Goal: Information Seeking & Learning: Learn about a topic

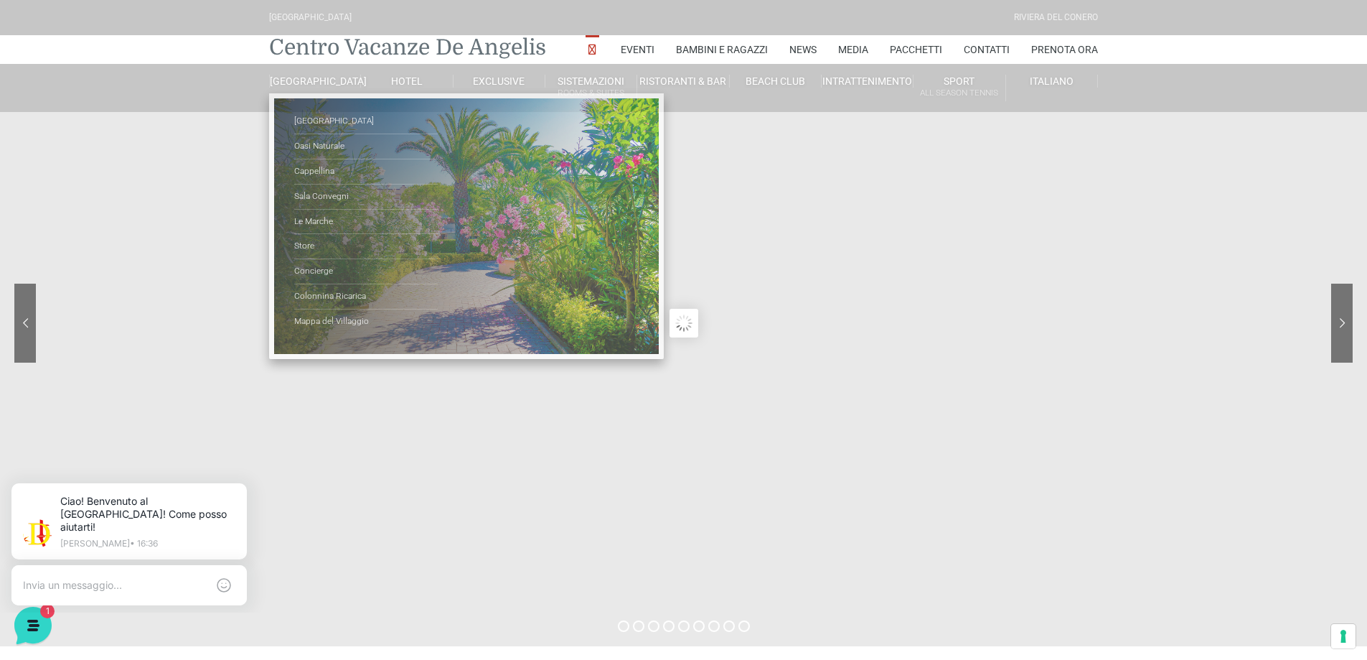
click at [367, 48] on link "Centro Vacanze De Angelis" at bounding box center [407, 47] width 277 height 29
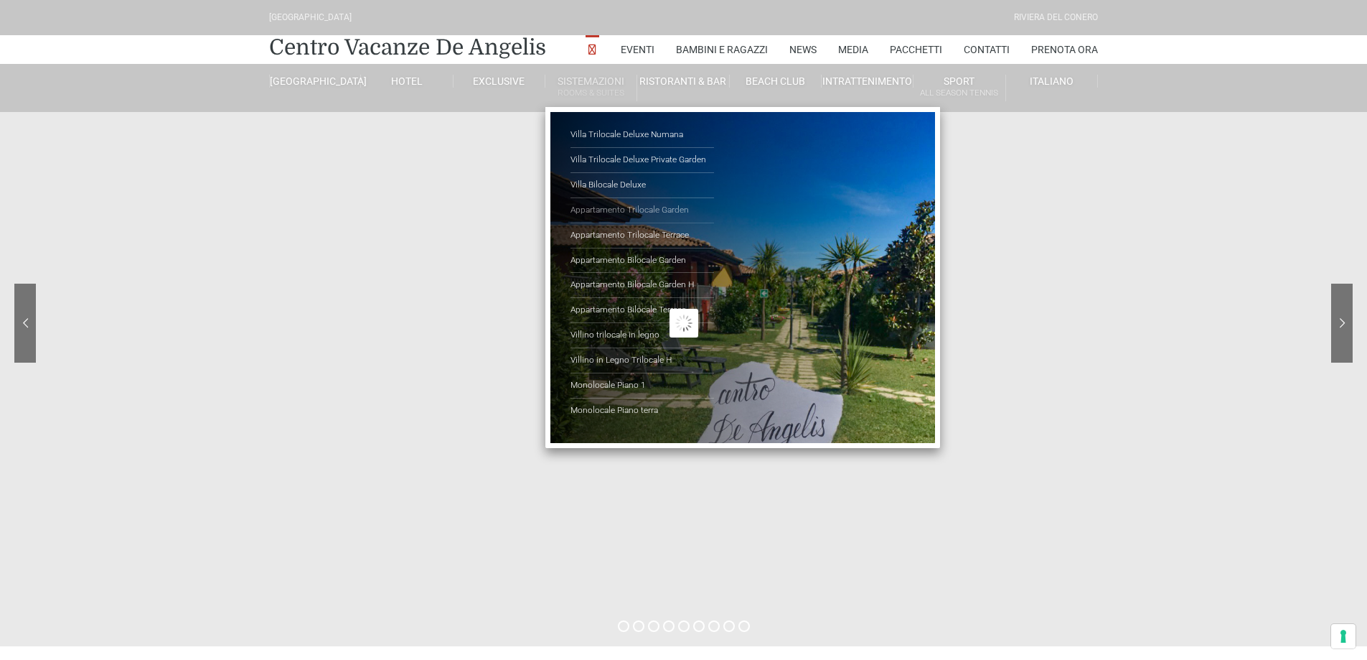
click at [656, 210] on link "Appartamento Trilocale Garden" at bounding box center [643, 210] width 144 height 25
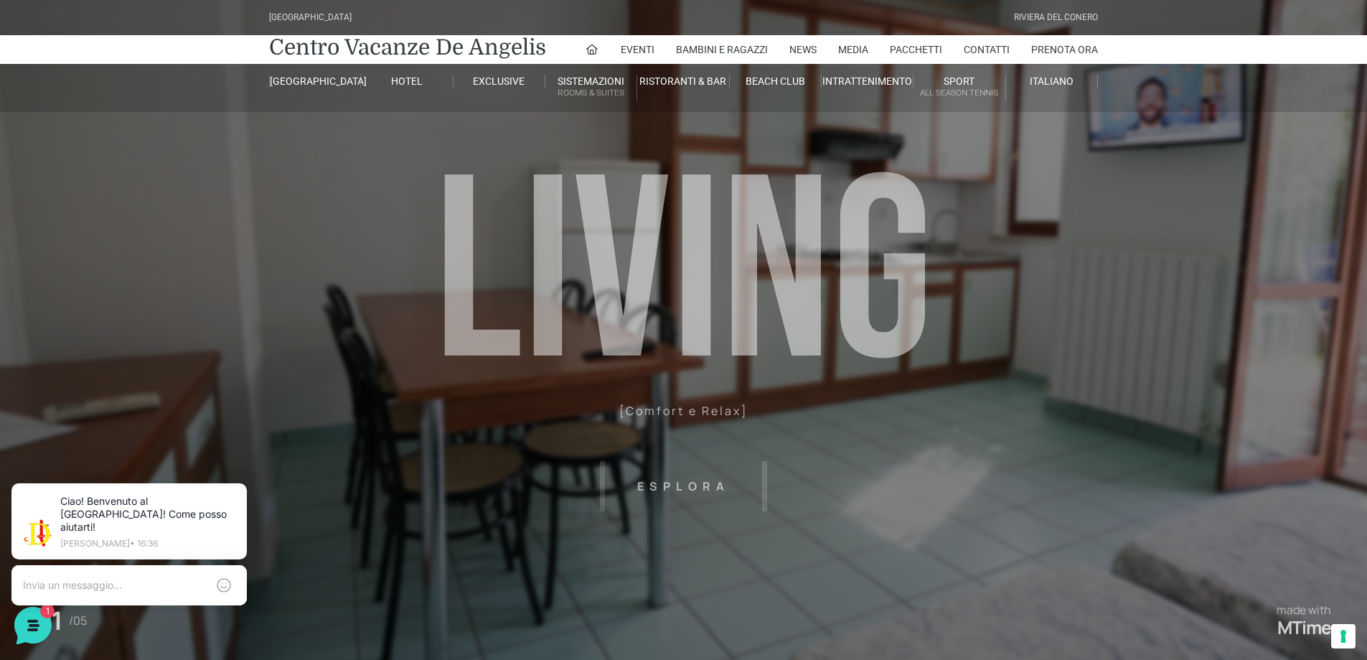
click at [860, 465] on header "Villaggio Hotel Resort Riviera Del Conero Centro Vacanze De Angelis Eventi Miss…" at bounding box center [683, 323] width 1367 height 646
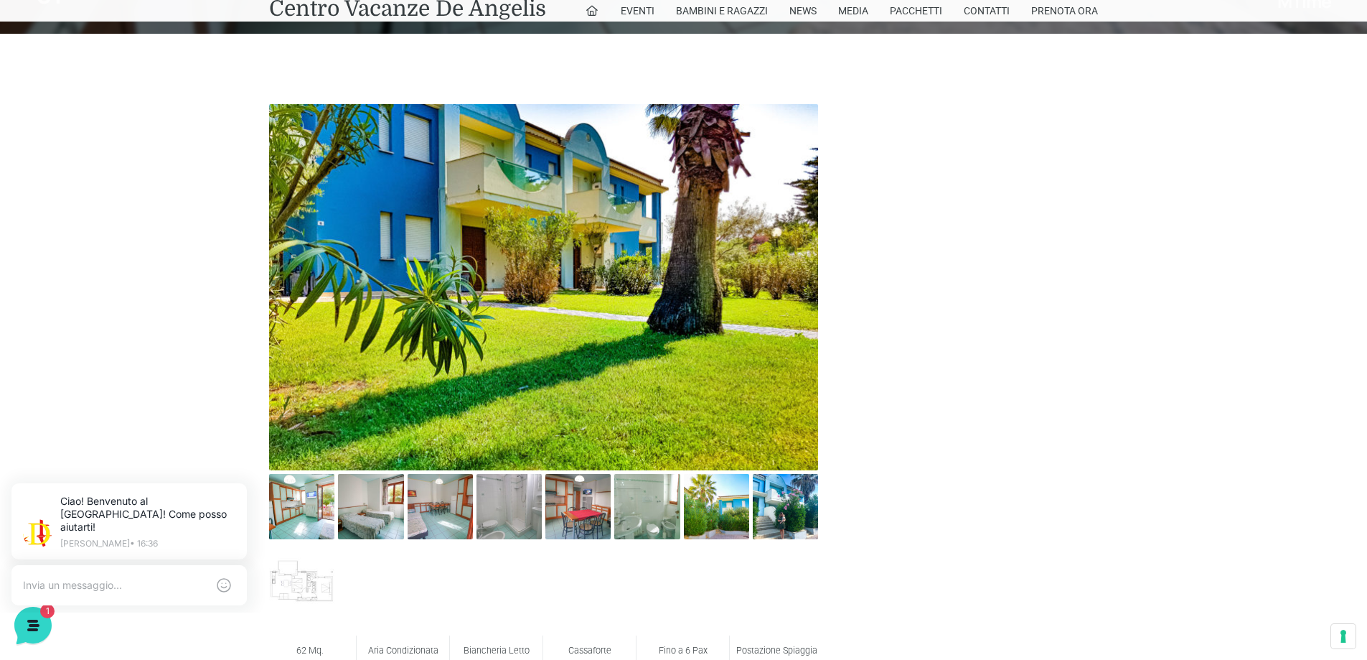
scroll to position [789, 0]
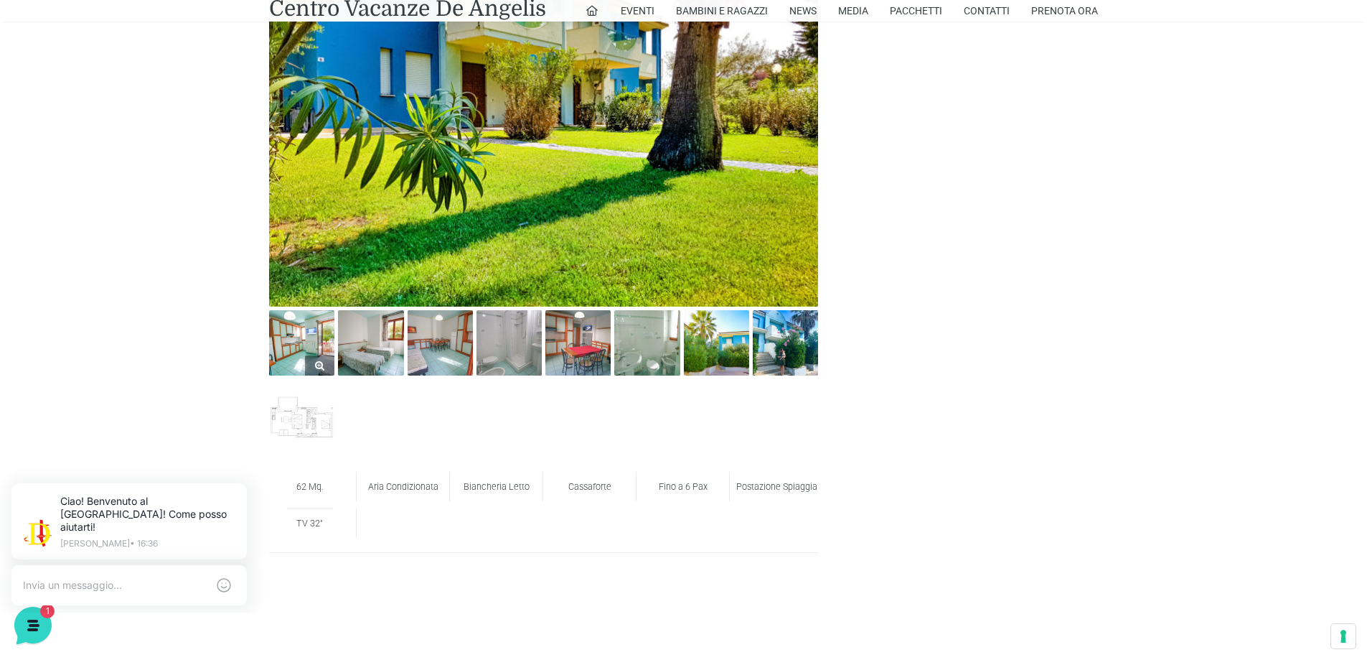
click at [296, 332] on img at bounding box center [301, 342] width 65 height 65
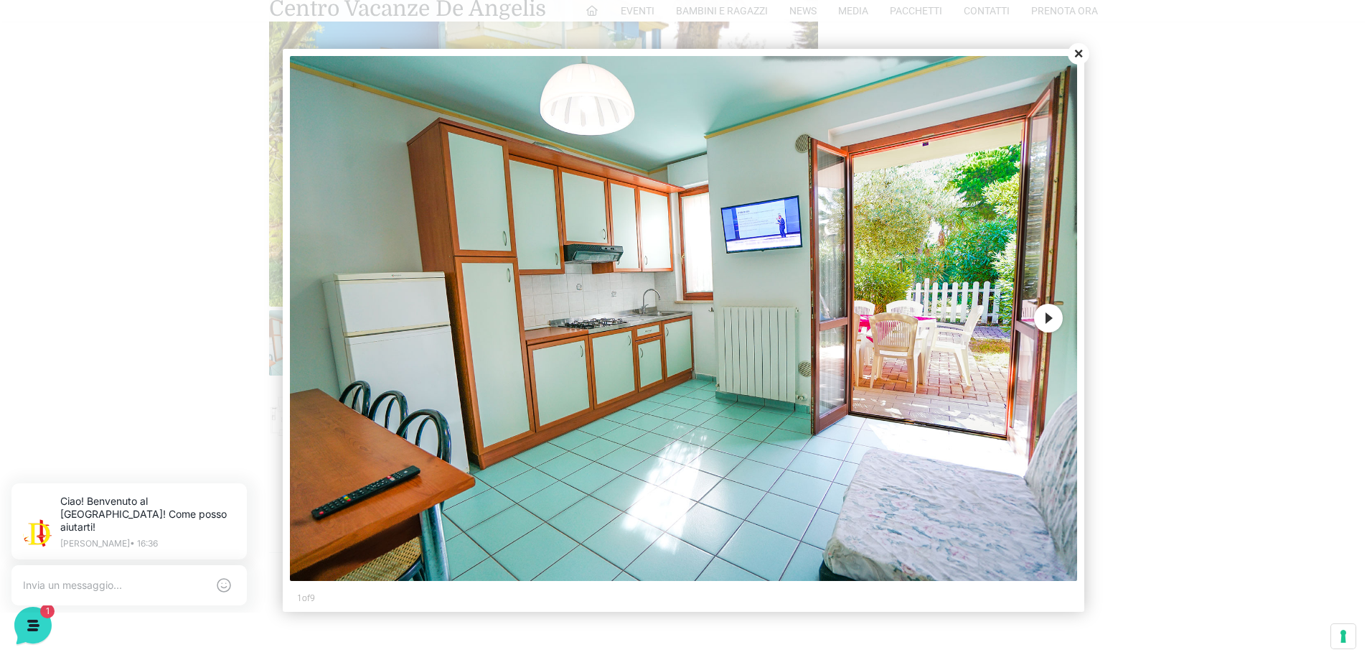
click at [1046, 316] on button "Next" at bounding box center [1048, 318] width 29 height 29
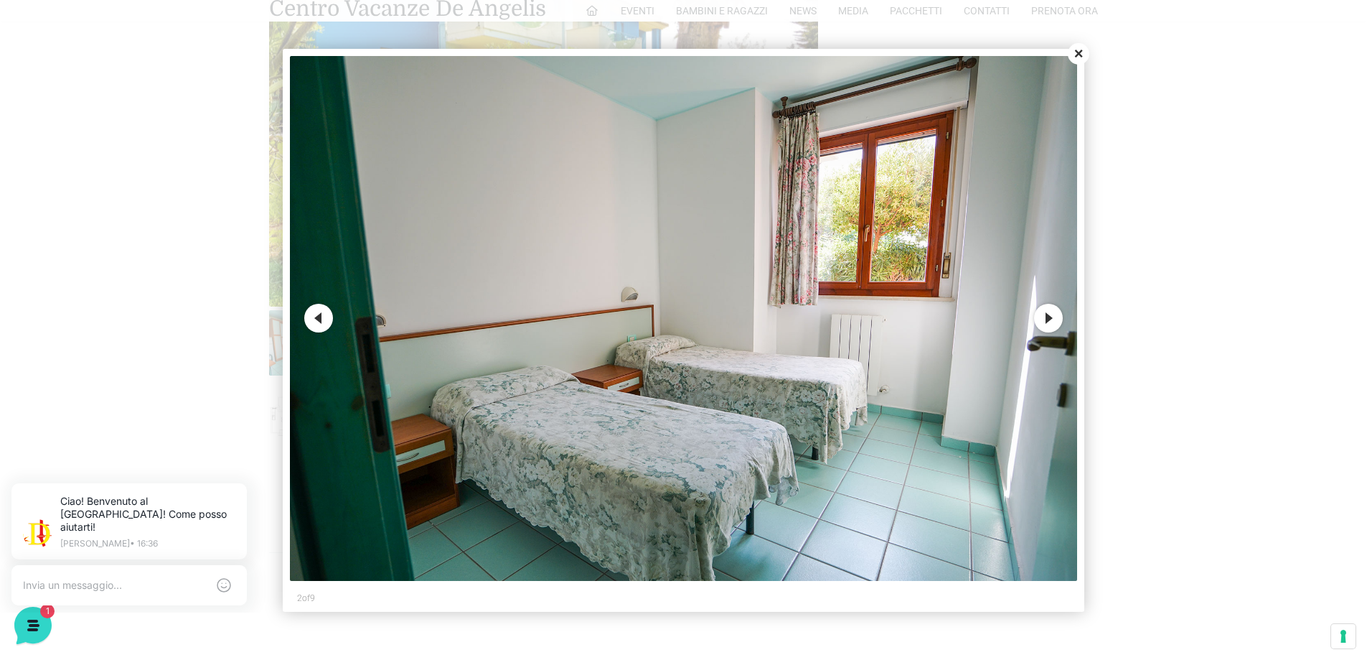
click at [1046, 316] on button "Next" at bounding box center [1048, 318] width 29 height 29
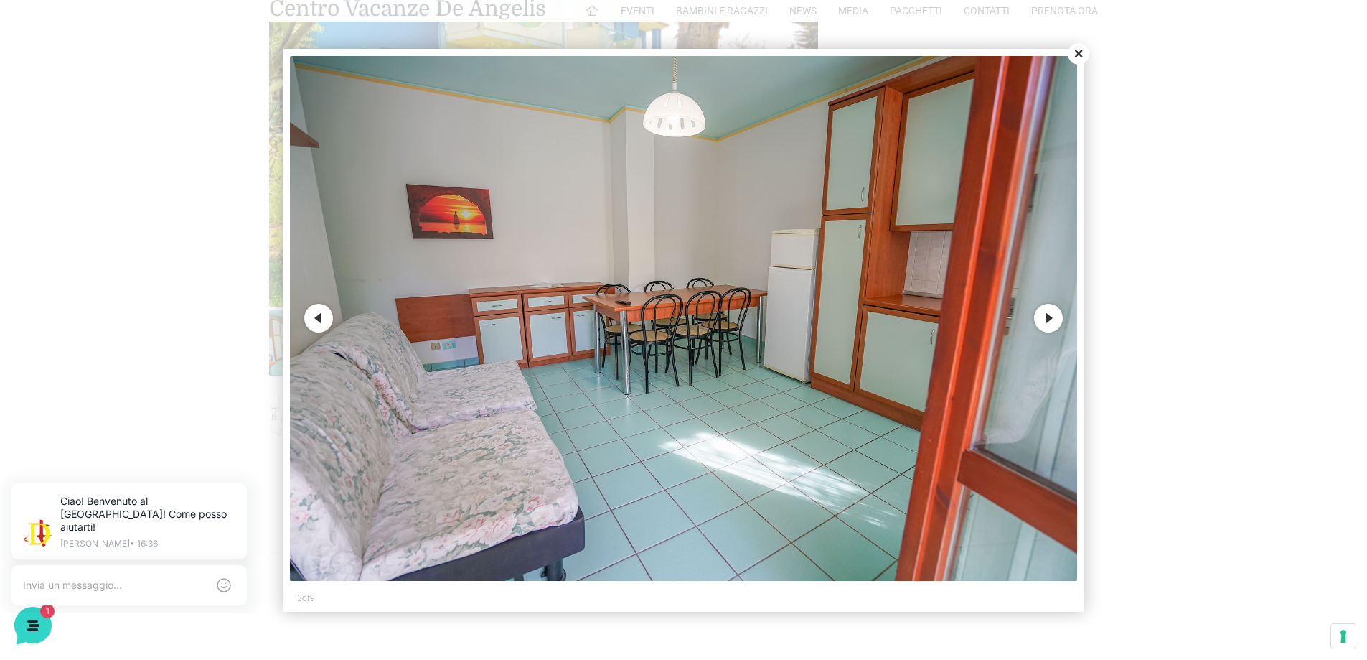
click at [1046, 316] on button "Next" at bounding box center [1048, 318] width 29 height 29
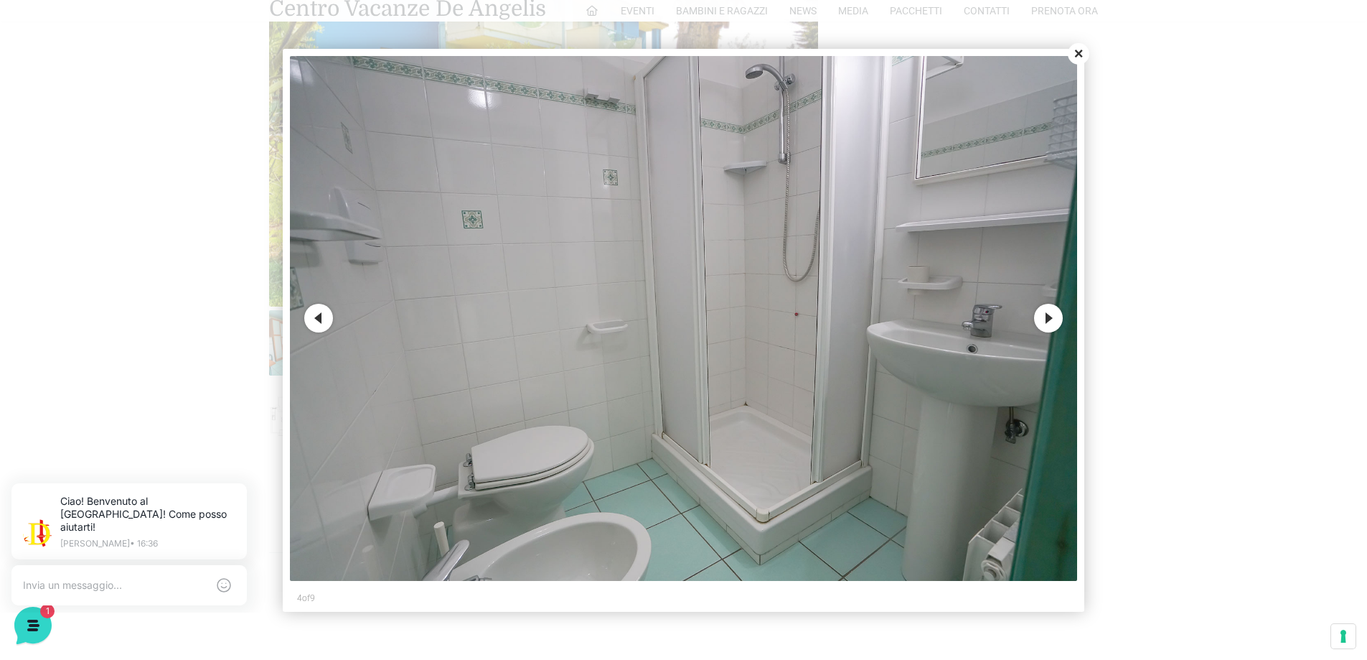
click at [1017, 303] on img at bounding box center [683, 318] width 787 height 525
drag, startPoint x: 1052, startPoint y: 306, endPoint x: 1066, endPoint y: 314, distance: 15.8
click at [1054, 306] on button "Next" at bounding box center [1048, 318] width 29 height 29
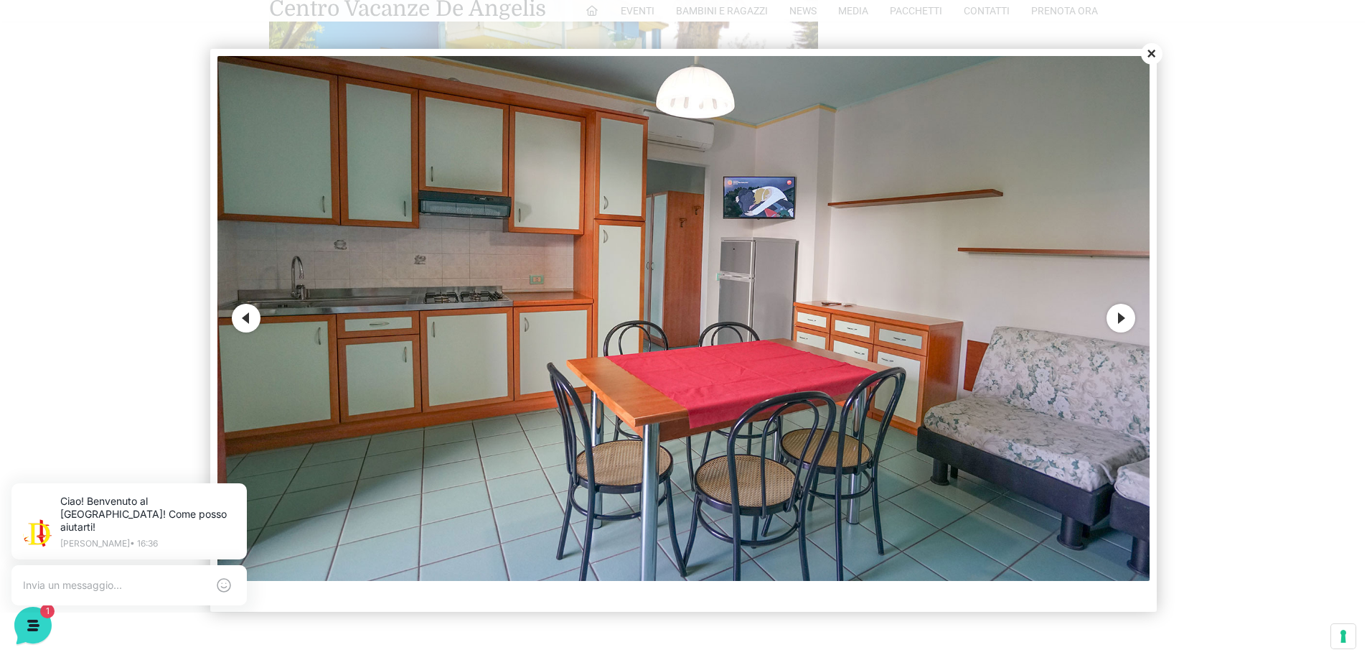
click at [1120, 316] on button "Next" at bounding box center [1121, 318] width 29 height 29
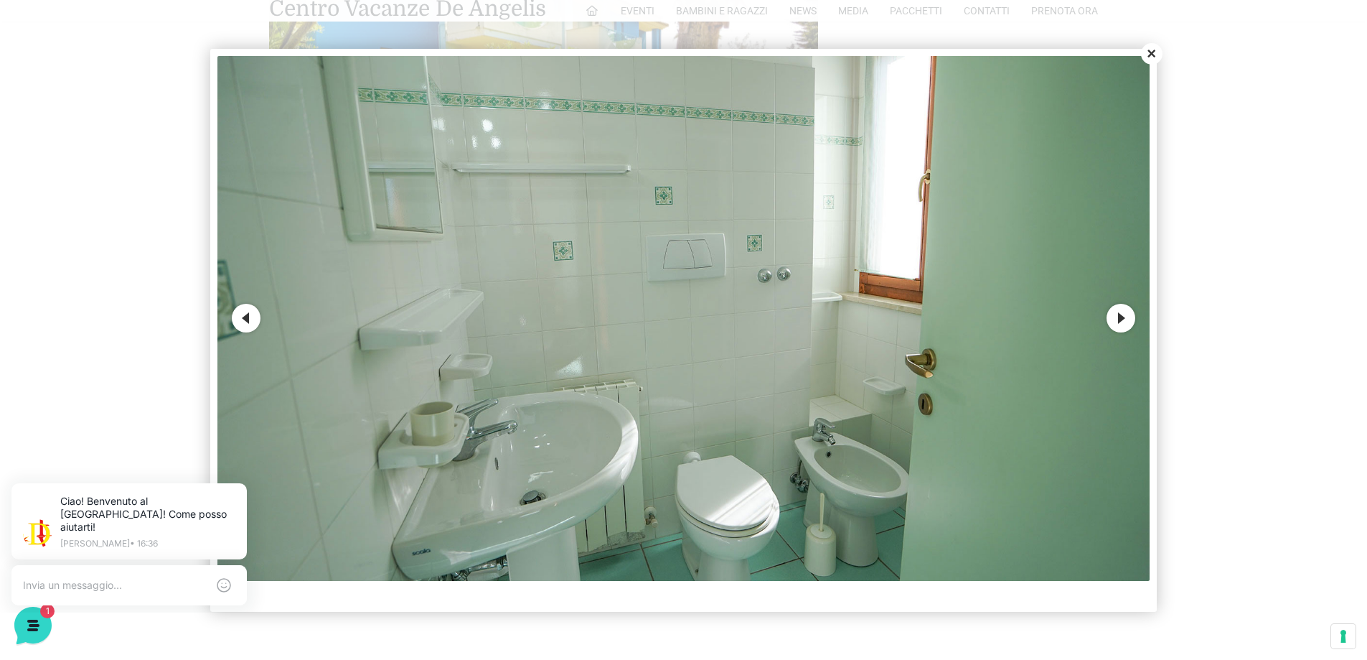
click at [1153, 48] on button "Close" at bounding box center [1152, 54] width 22 height 22
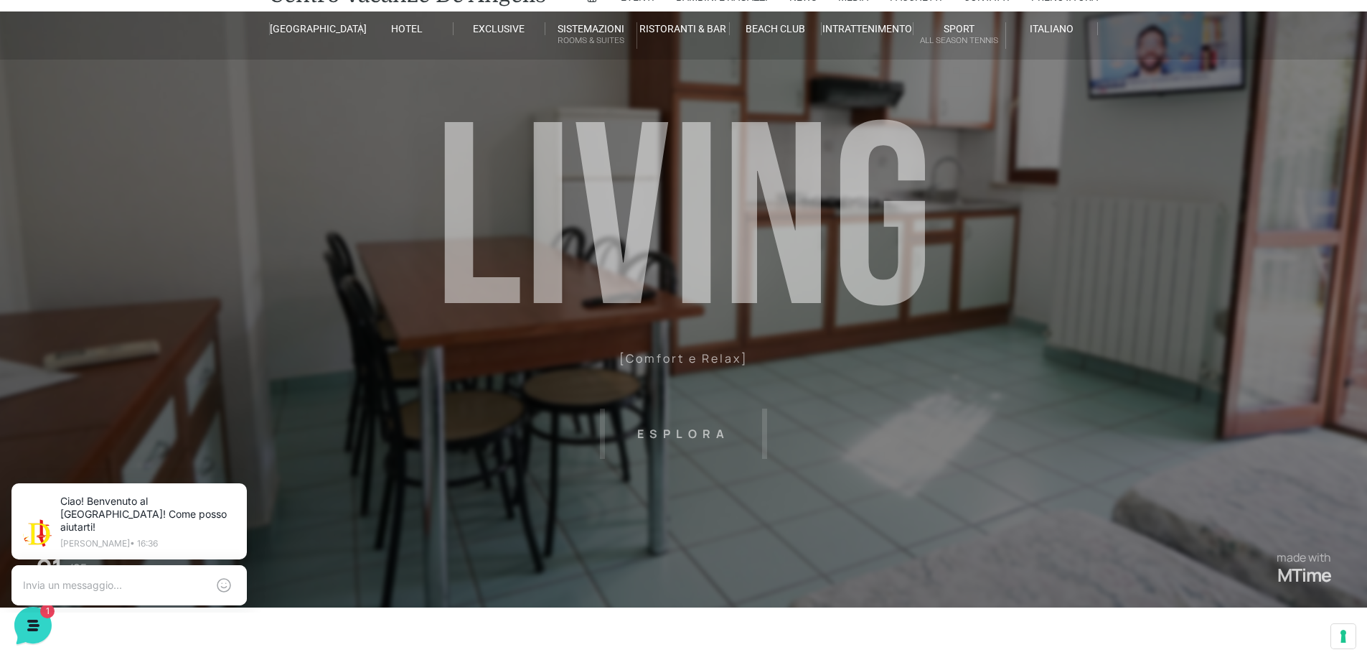
scroll to position [0, 0]
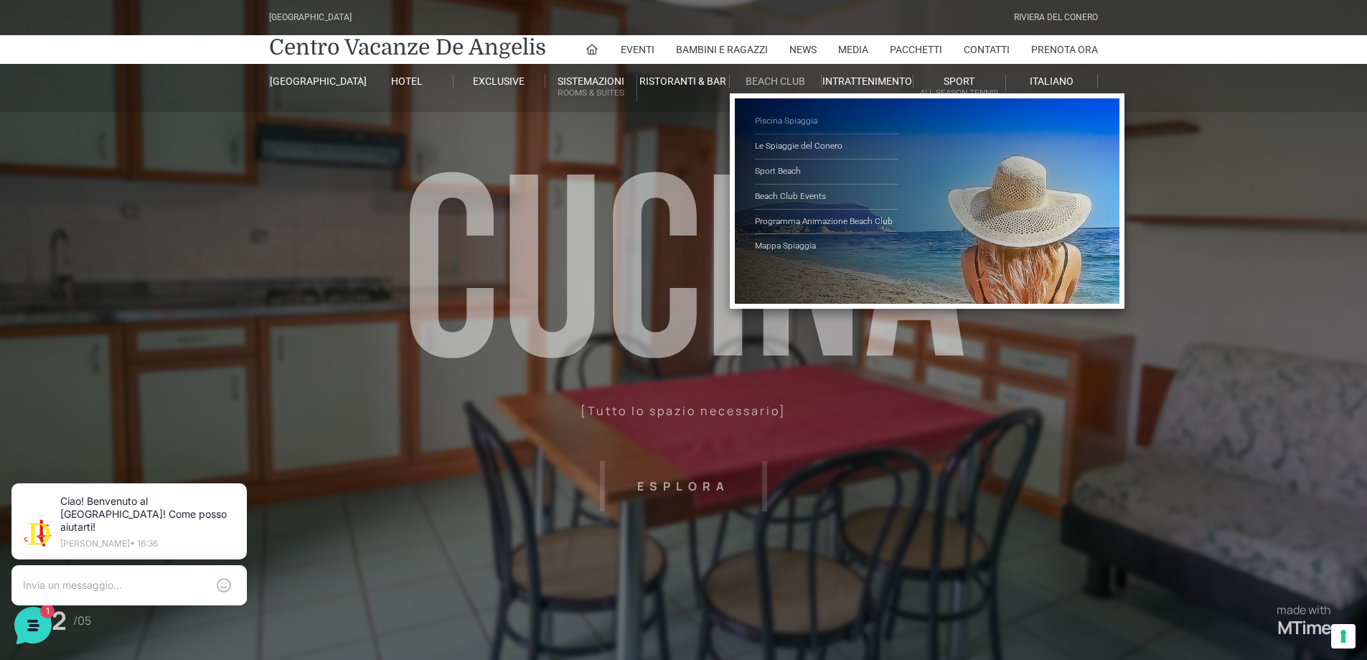
click at [779, 121] on link "Piscina Spiaggia" at bounding box center [827, 121] width 144 height 25
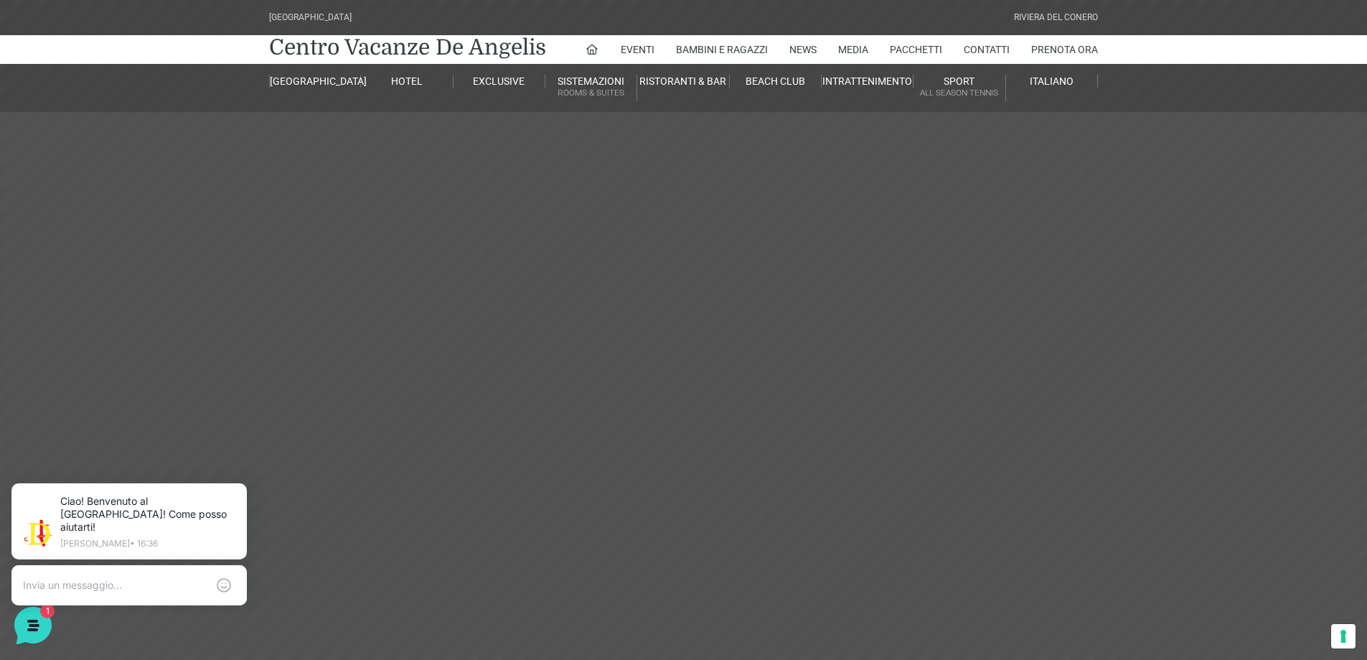
click at [802, 344] on header "[GEOGRAPHIC_DATA] [GEOGRAPHIC_DATA] Centro Vacanze [GEOGRAPHIC_DATA] Eventi Mis…" at bounding box center [683, 323] width 1367 height 646
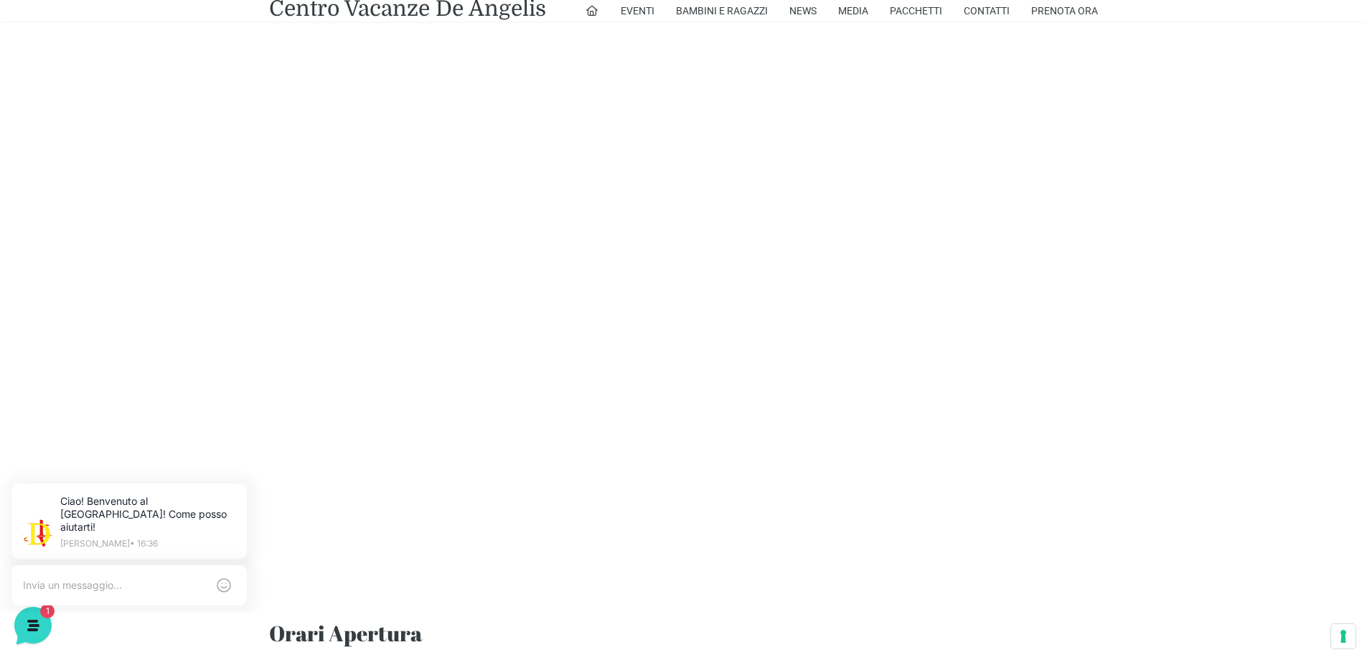
scroll to position [815, 0]
